Goal: Navigation & Orientation: Find specific page/section

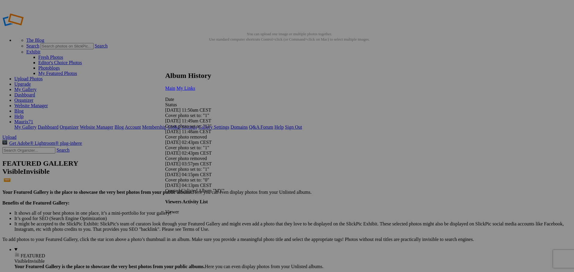
click at [195, 86] on link "My Links" at bounding box center [185, 88] width 19 height 5
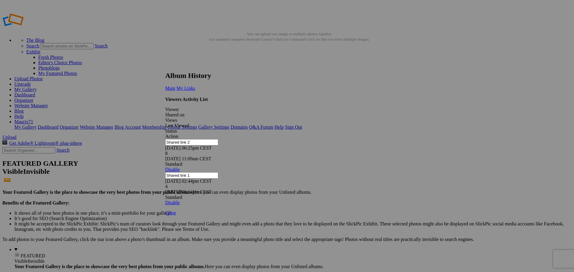
click at [165, 66] on link at bounding box center [165, 66] width 0 height 0
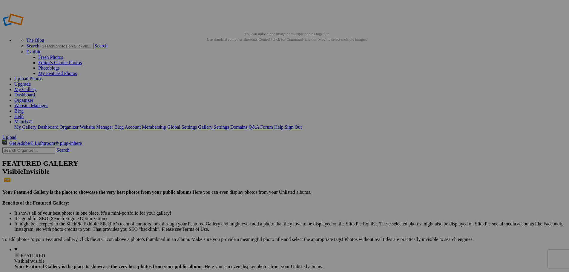
click at [35, 92] on link "Dashboard" at bounding box center [24, 94] width 21 height 5
